Goal: Information Seeking & Learning: Compare options

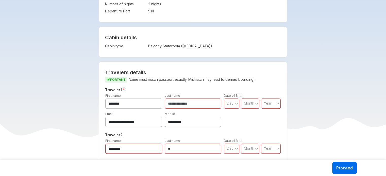
scroll to position [152, 0]
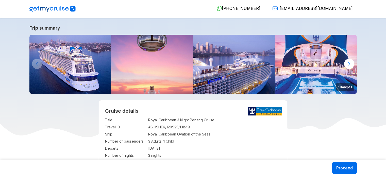
select select "**"
select select "*"
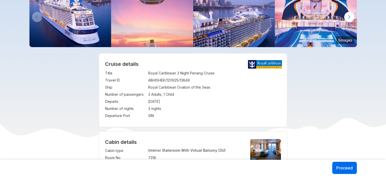
scroll to position [102, 0]
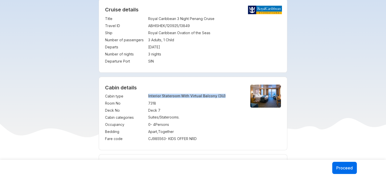
copy tr "Interior Stateroom With Virtual Balcony (3U)"
drag, startPoint x: 226, startPoint y: 95, endPoint x: 146, endPoint y: 96, distance: 80.2
click at [146, 96] on tr "Cabin type : Interior Stateroom With Virtual Balcony (3U)" at bounding box center [173, 96] width 137 height 7
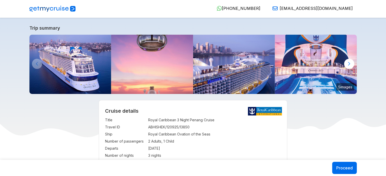
select select "**"
select select "*"
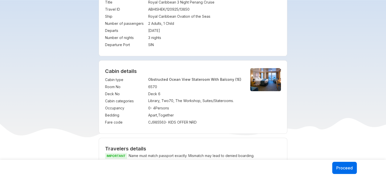
scroll to position [127, 0]
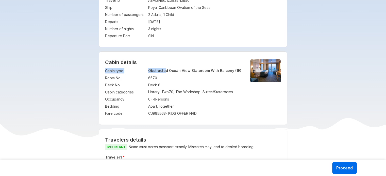
drag, startPoint x: 242, startPoint y: 70, endPoint x: 165, endPoint y: 71, distance: 76.7
click at [165, 71] on div "Cabin type : Obstructed Ocean View Stateroom With Balcony (1E) Room No : 6570 D…" at bounding box center [193, 93] width 176 height 50
click at [192, 90] on p "Library, Two70, The Workshop, Suites/Staterooms." at bounding box center [194, 92] width 93 height 4
click at [185, 84] on td "Deck 6" at bounding box center [194, 85] width 93 height 7
copy tr ": Obstructed Ocean View Stateroom With Balcony (1E)"
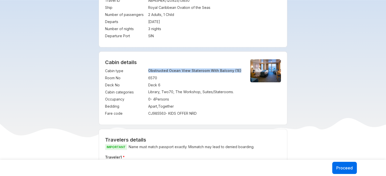
drag, startPoint x: 235, startPoint y: 70, endPoint x: 144, endPoint y: 74, distance: 91.5
click at [144, 74] on tbody "Cabin type : Obstructed Ocean View Stateroom With Balcony (1E) Room No : 6570 D…" at bounding box center [173, 93] width 137 height 50
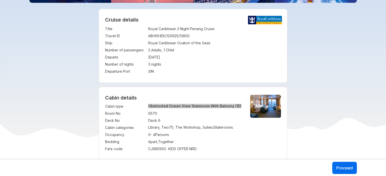
scroll to position [102, 0]
